Goal: Navigation & Orientation: Find specific page/section

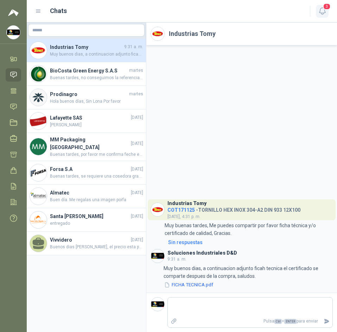
click at [324, 13] on icon "button" at bounding box center [322, 11] width 6 height 7
click at [12, 99] on ul "Inicio Chat Tareas Solicitudes Licitaciones Negociaciones Cotizar Órdenes de Co…" at bounding box center [13, 139] width 27 height 175
click at [13, 106] on icon at bounding box center [14, 107] width 6 height 6
